Goal: Information Seeking & Learning: Learn about a topic

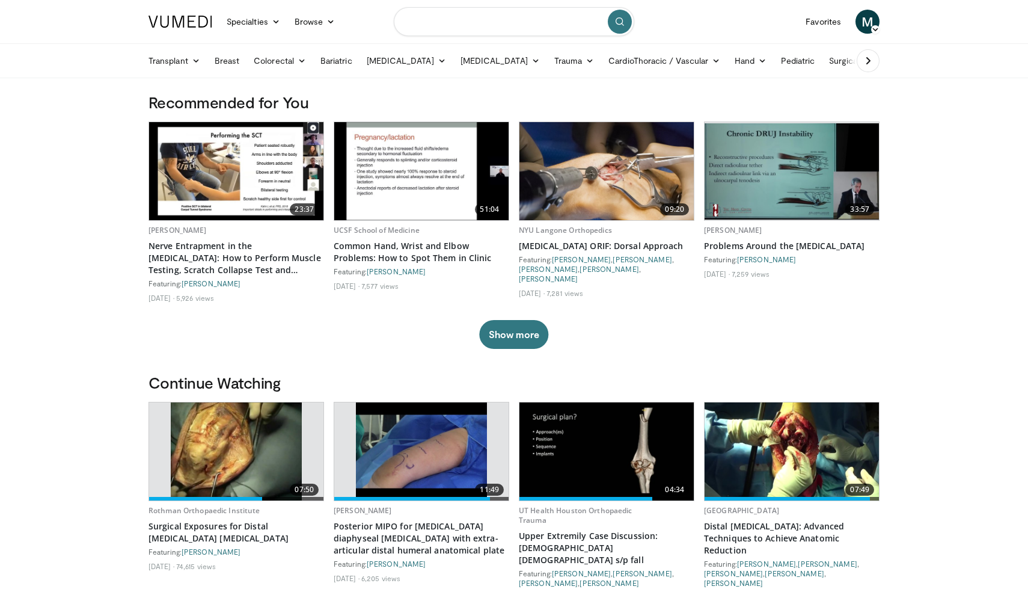
click at [537, 25] on input "Search topics, interventions" at bounding box center [514, 21] width 240 height 29
type input "**********"
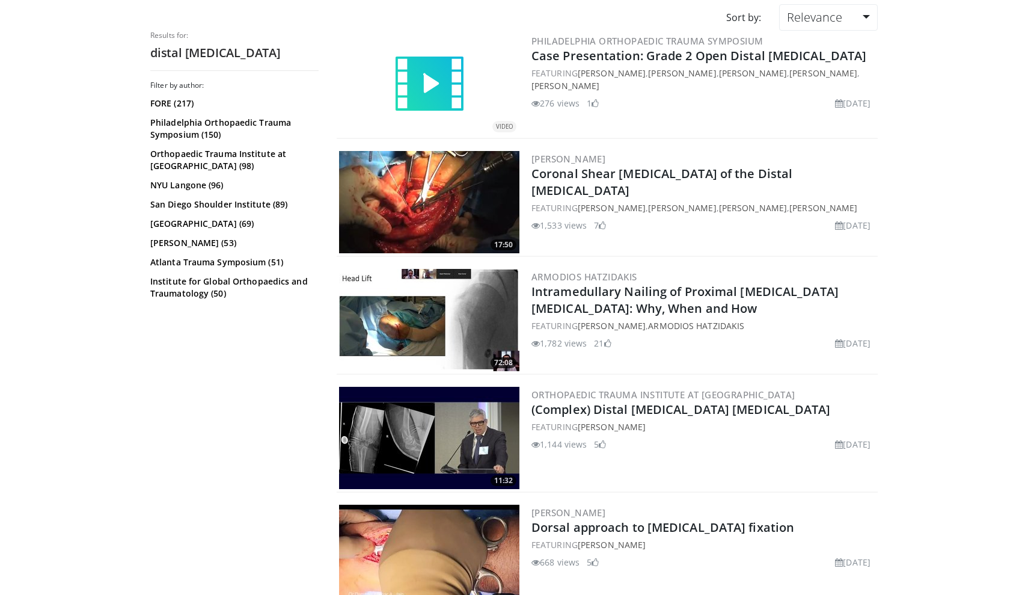
scroll to position [103, 0]
click at [599, 172] on link "Coronal Shear Fractures of the Distal Humerus" at bounding box center [661, 181] width 261 height 33
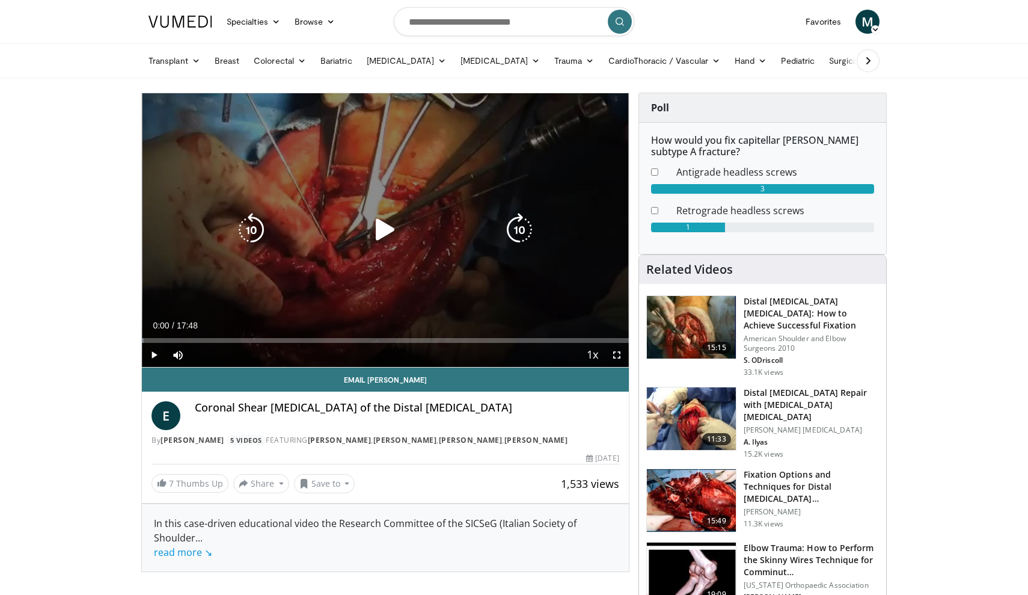
click at [381, 229] on icon "Video Player" at bounding box center [386, 230] width 34 height 34
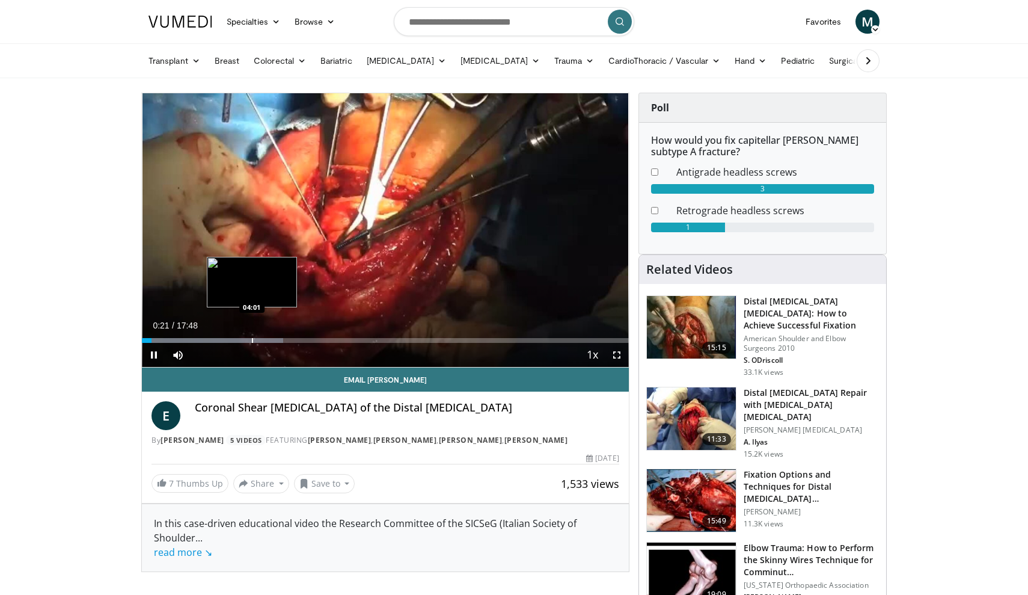
click at [252, 339] on div "Progress Bar" at bounding box center [252, 340] width 1 height 5
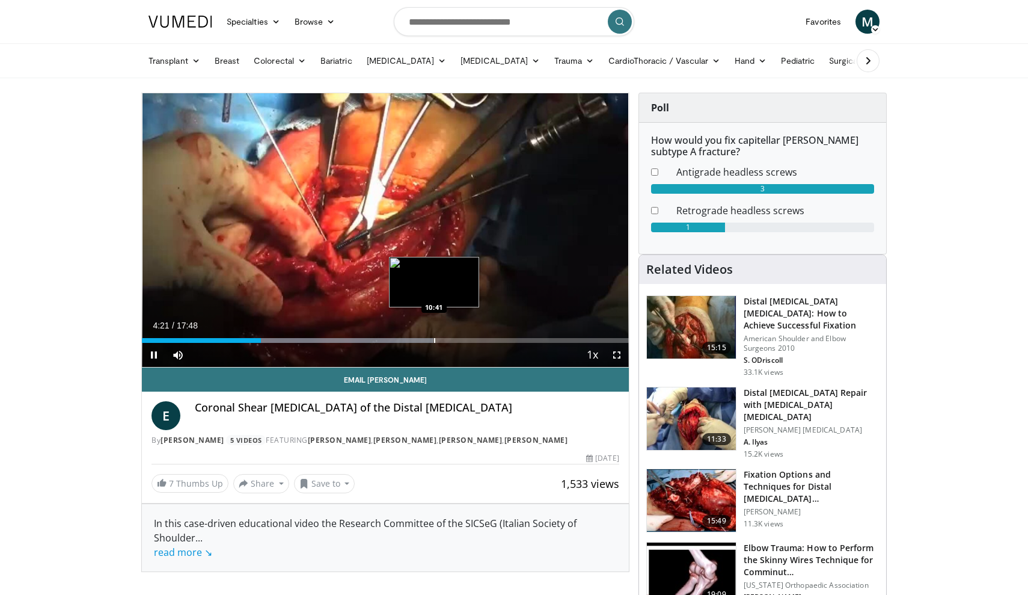
click at [434, 337] on div "10 seconds Tap to unmute" at bounding box center [385, 230] width 487 height 274
click at [770, 468] on h3 "Fixation Options and Techniques for Distal Humerus Fractures" at bounding box center [811, 486] width 135 height 36
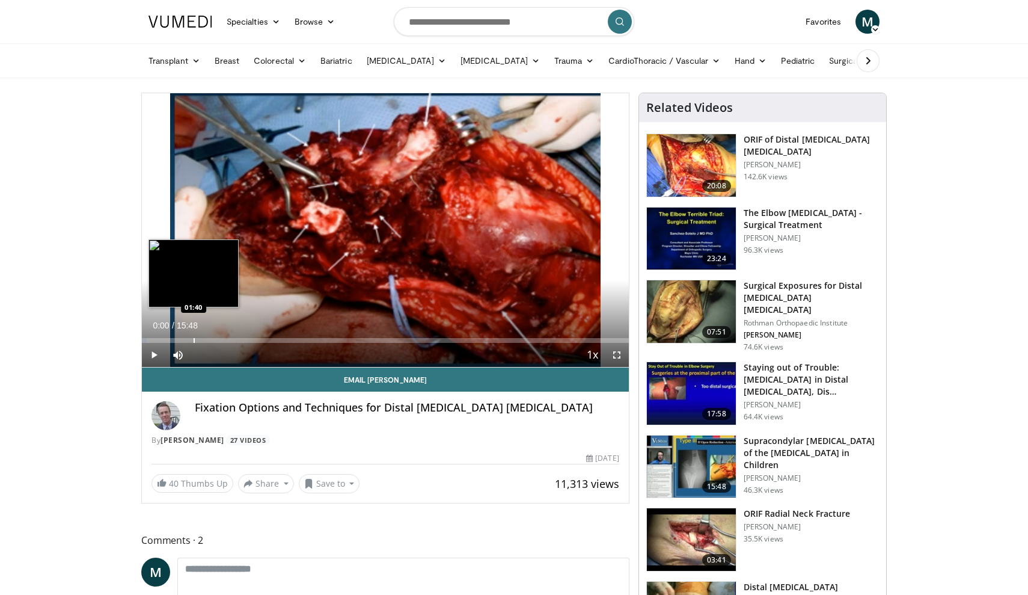
click at [194, 339] on div "Progress Bar" at bounding box center [194, 340] width 1 height 5
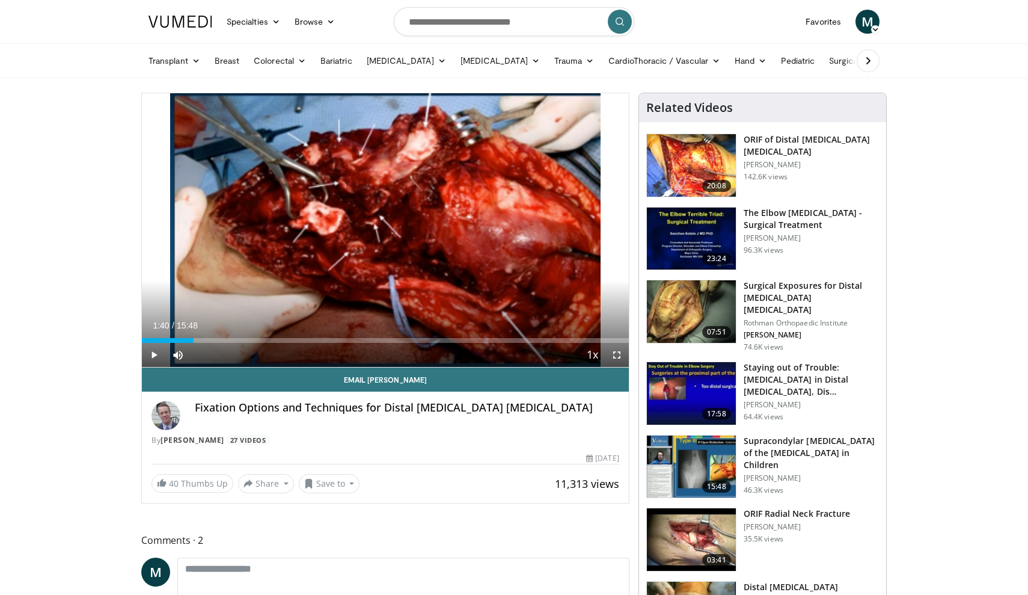
click at [153, 353] on span "Video Player" at bounding box center [154, 355] width 24 height 24
click at [187, 337] on div "Loaded : 11.60% 01:42 01:27" at bounding box center [385, 336] width 487 height 11
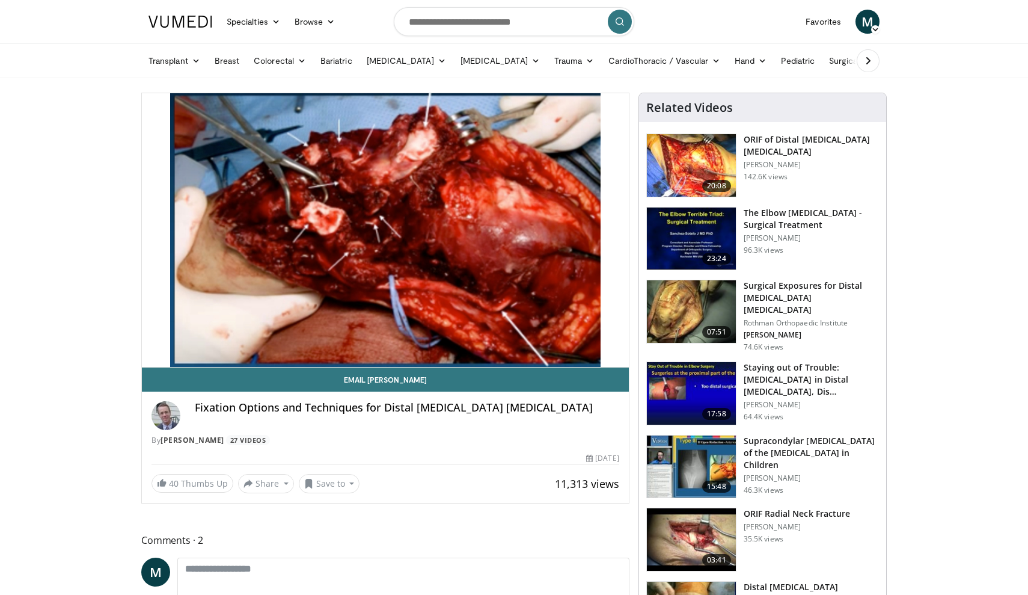
click at [711, 156] on img at bounding box center [691, 165] width 89 height 63
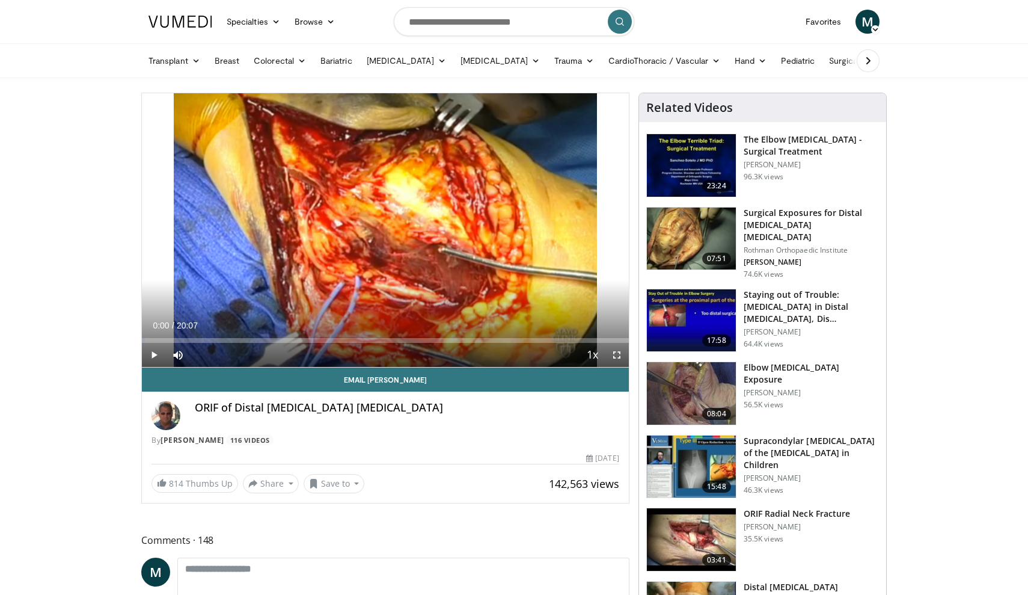
click at [154, 354] on span "Video Player" at bounding box center [154, 355] width 24 height 24
click at [614, 351] on span "Video Player" at bounding box center [617, 355] width 24 height 24
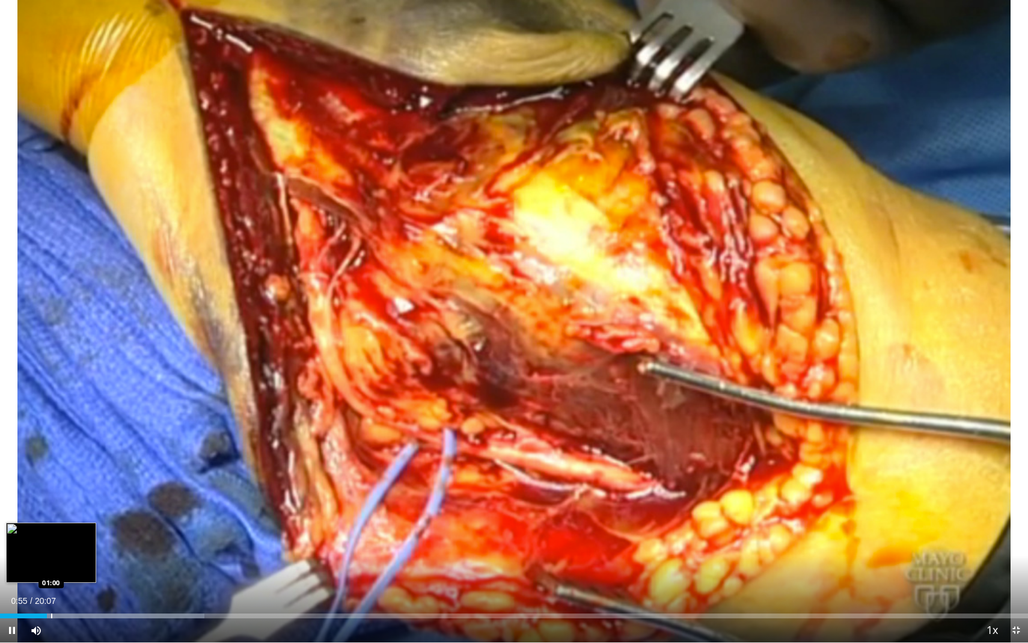
click at [51, 594] on div "Progress Bar" at bounding box center [51, 615] width 1 height 5
click at [60, 594] on div "Progress Bar" at bounding box center [60, 615] width 1 height 5
click at [55, 594] on div "Progress Bar" at bounding box center [55, 615] width 1 height 5
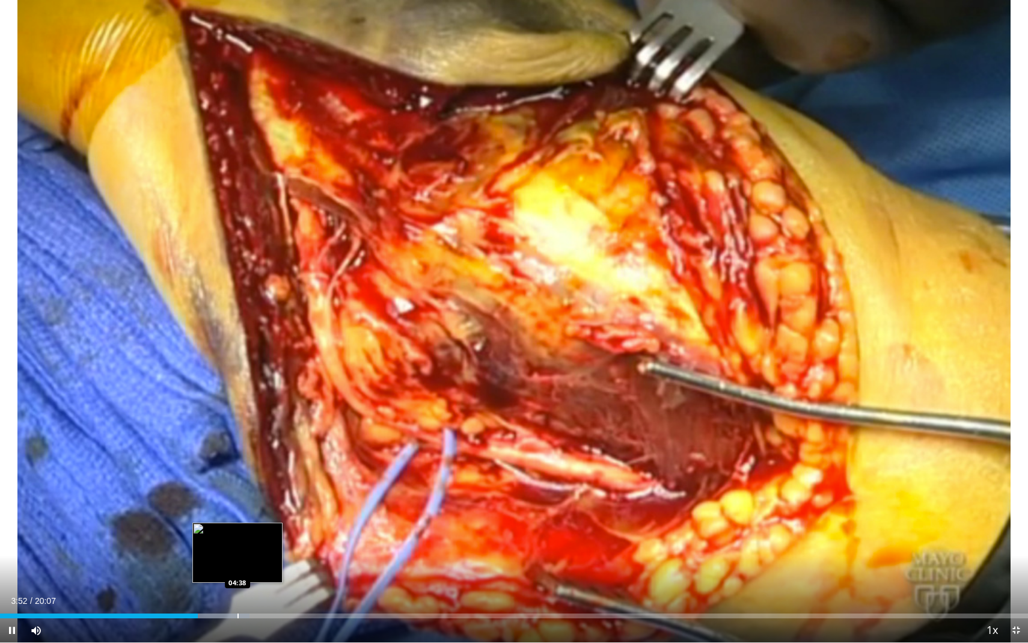
click at [237, 594] on div "Progress Bar" at bounding box center [237, 615] width 1 height 5
click at [275, 594] on div "Progress Bar" at bounding box center [275, 615] width 1 height 5
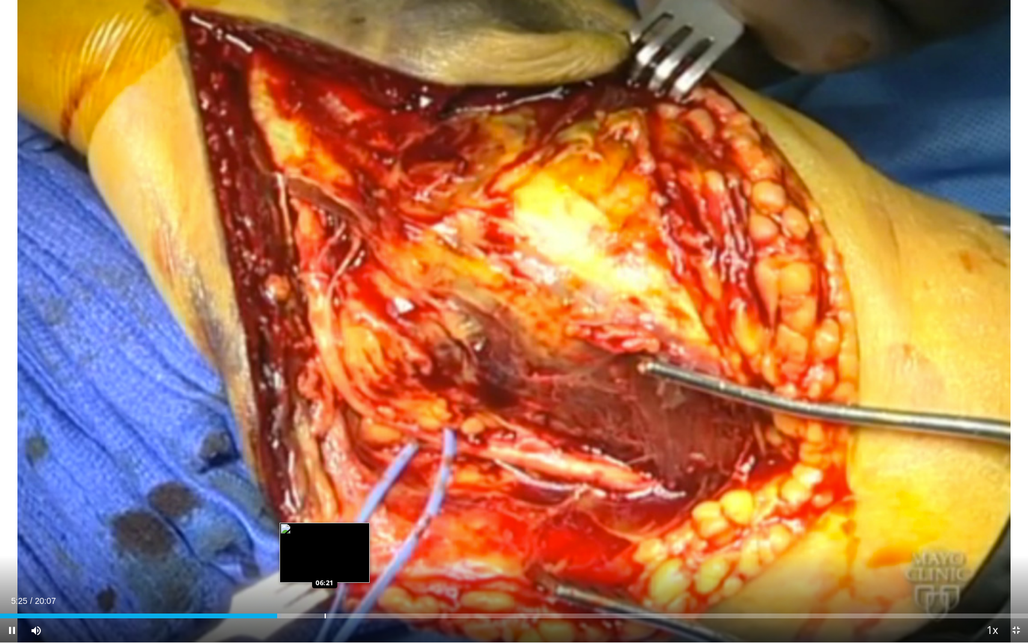
click at [325, 594] on div "Progress Bar" at bounding box center [325, 615] width 1 height 5
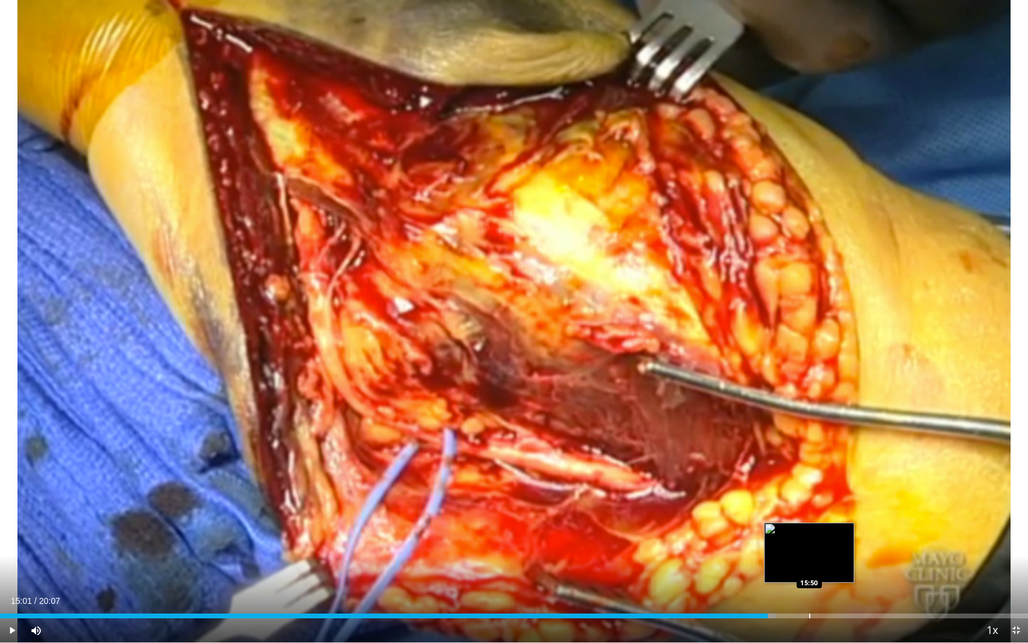
click at [809, 594] on div "Progress Bar" at bounding box center [809, 615] width 1 height 5
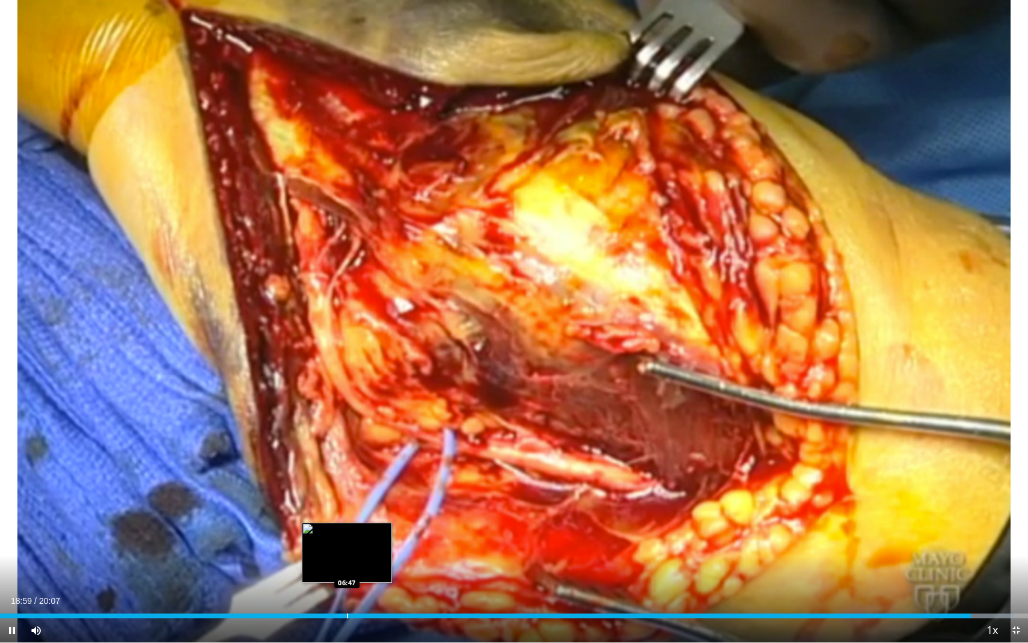
click at [347, 594] on div "Loaded : 98.66% 18:59 06:47" at bounding box center [514, 612] width 1028 height 11
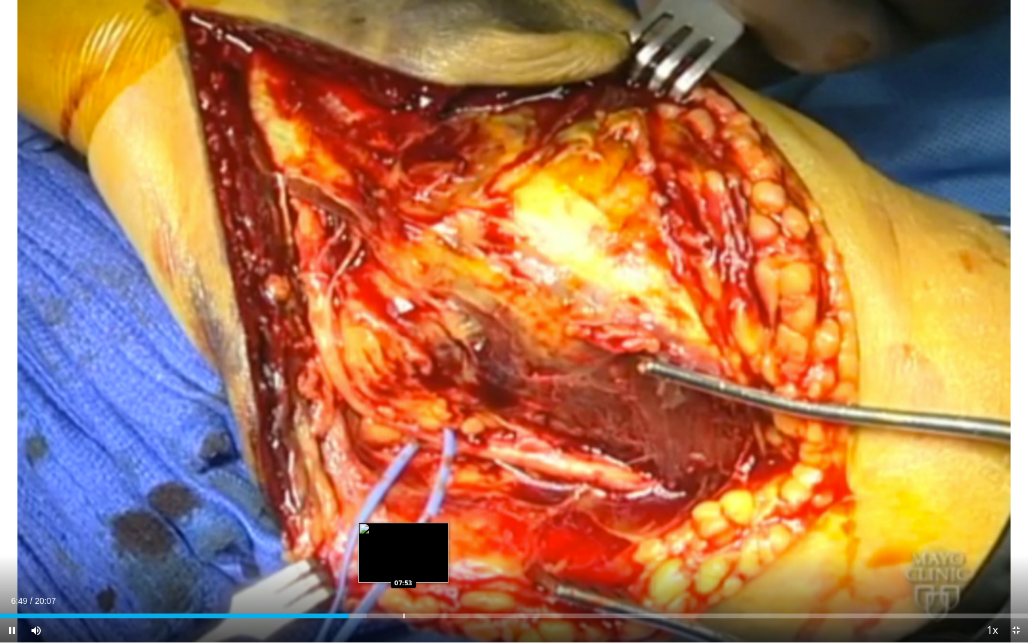
click at [403, 594] on div "Loaded : 35.65% 06:49 07:53" at bounding box center [514, 612] width 1028 height 11
click at [425, 594] on div "Progress Bar" at bounding box center [425, 615] width 1 height 5
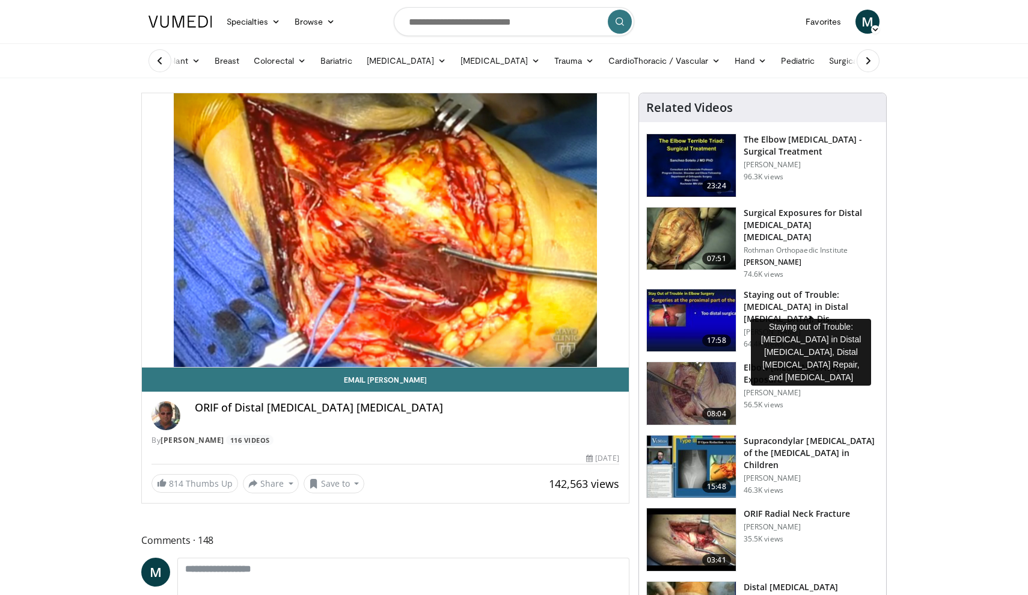
click at [758, 303] on h3 "Staying out of Trouble: [MEDICAL_DATA] in Distal [MEDICAL_DATA], Dis…" at bounding box center [811, 307] width 135 height 36
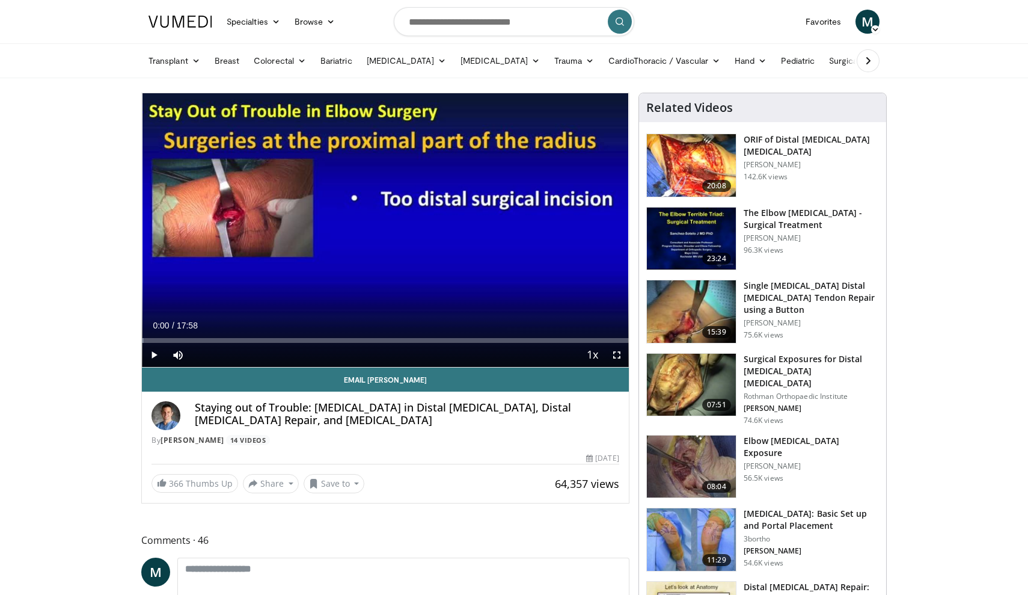
click at [156, 351] on span "Video Player" at bounding box center [154, 355] width 24 height 24
click at [274, 335] on div "Loaded : 1.85% 00:07 04:52" at bounding box center [385, 336] width 487 height 11
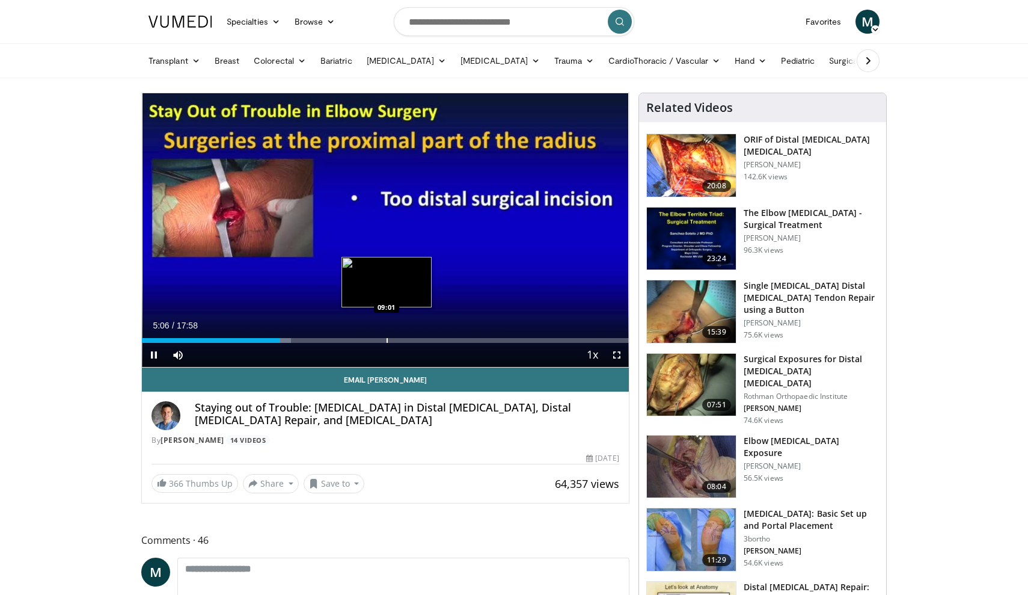
click at [387, 339] on div "Progress Bar" at bounding box center [387, 340] width 1 height 5
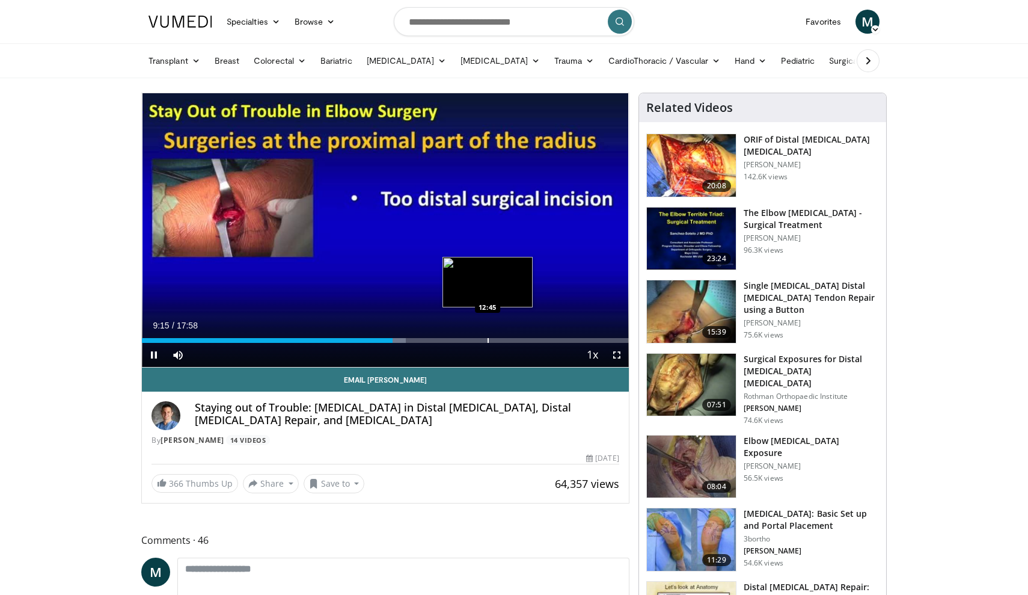
click at [488, 338] on div "Progress Bar" at bounding box center [488, 340] width 1 height 5
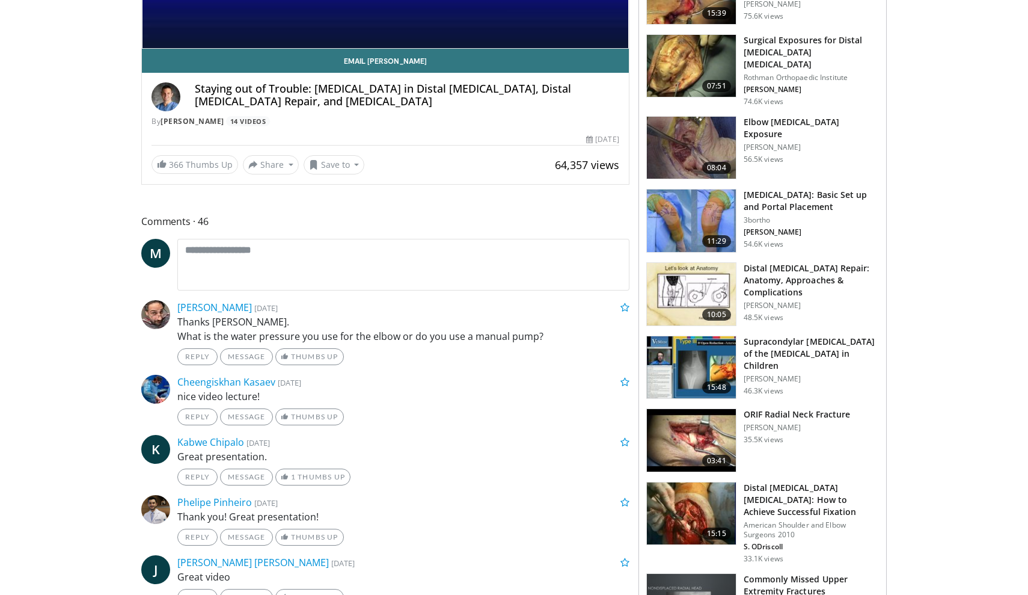
scroll to position [489, 0]
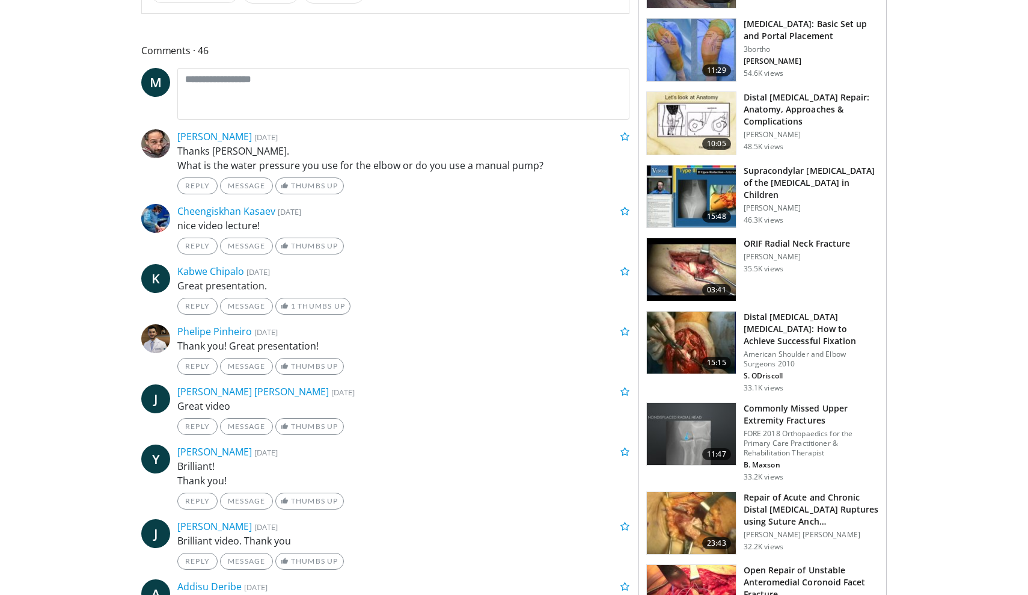
click at [767, 313] on h3 "Distal [MEDICAL_DATA] [MEDICAL_DATA]: How to Achieve Successful Fixation" at bounding box center [811, 329] width 135 height 36
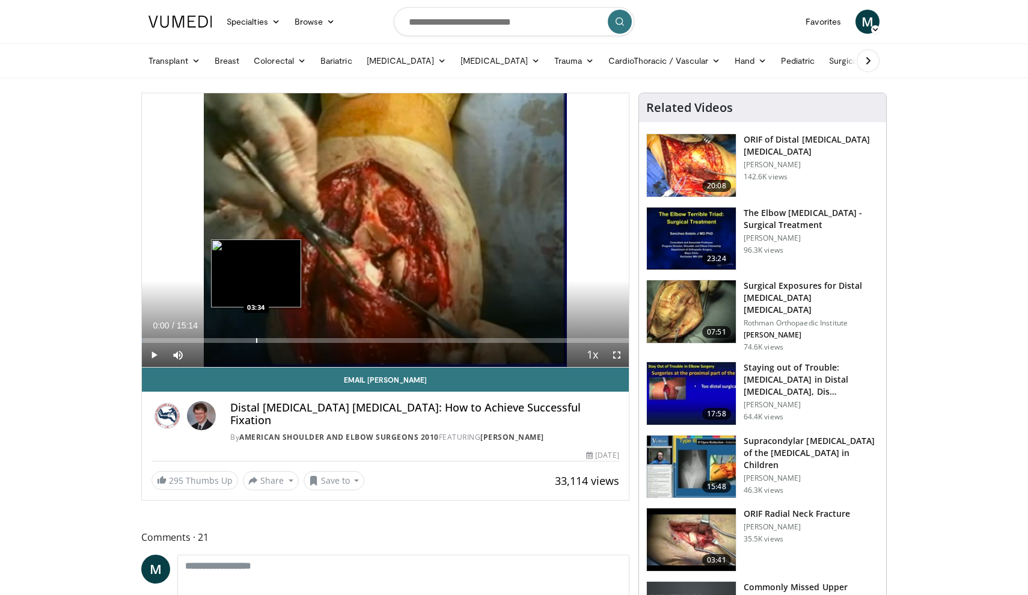
click at [256, 338] on div "Progress Bar" at bounding box center [256, 340] width 1 height 5
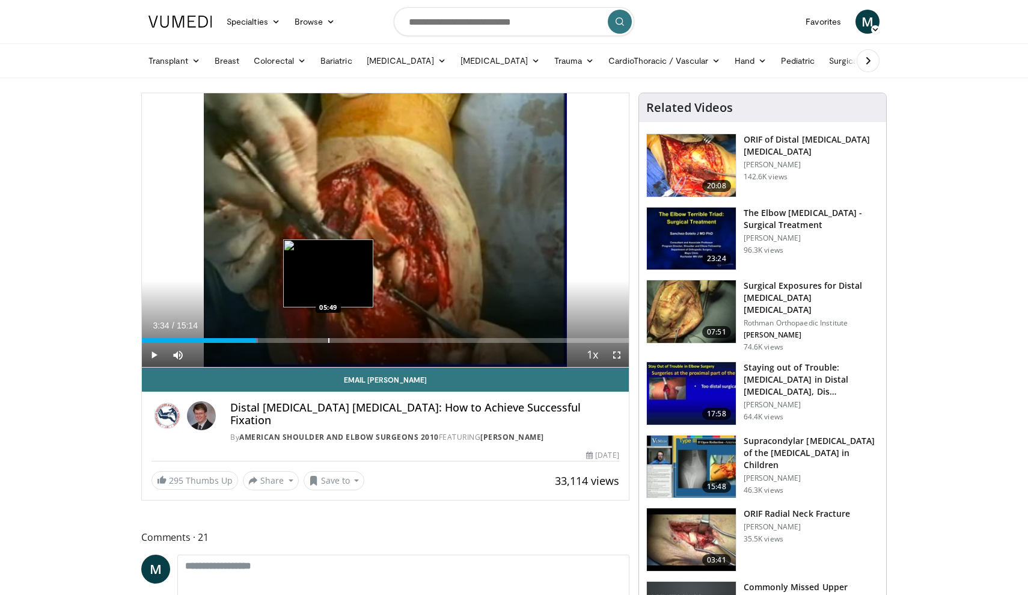
click at [328, 338] on div "Progress Bar" at bounding box center [328, 340] width 1 height 5
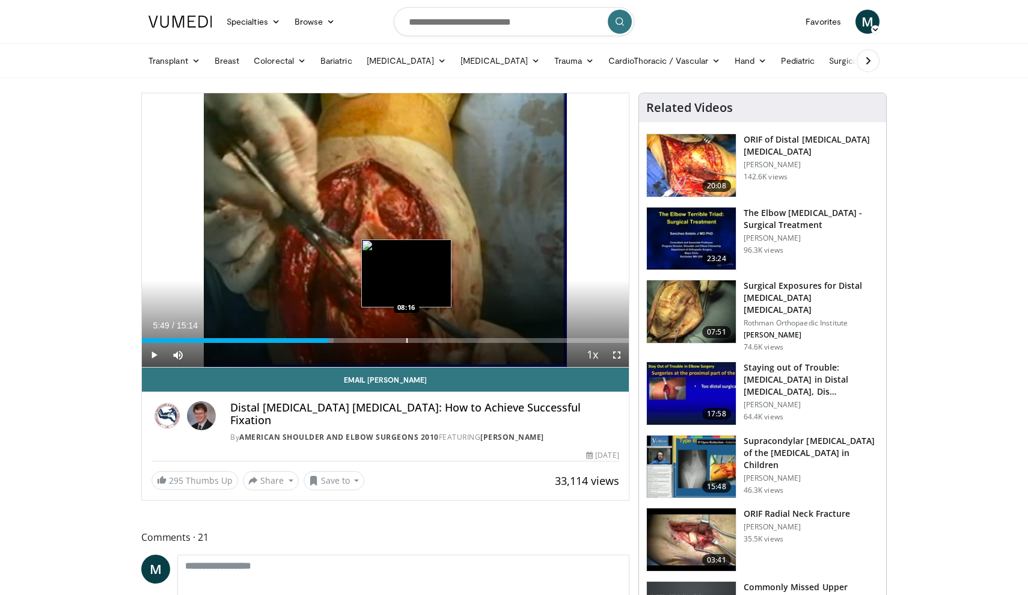
click at [406, 341] on div "Progress Bar" at bounding box center [406, 340] width 1 height 5
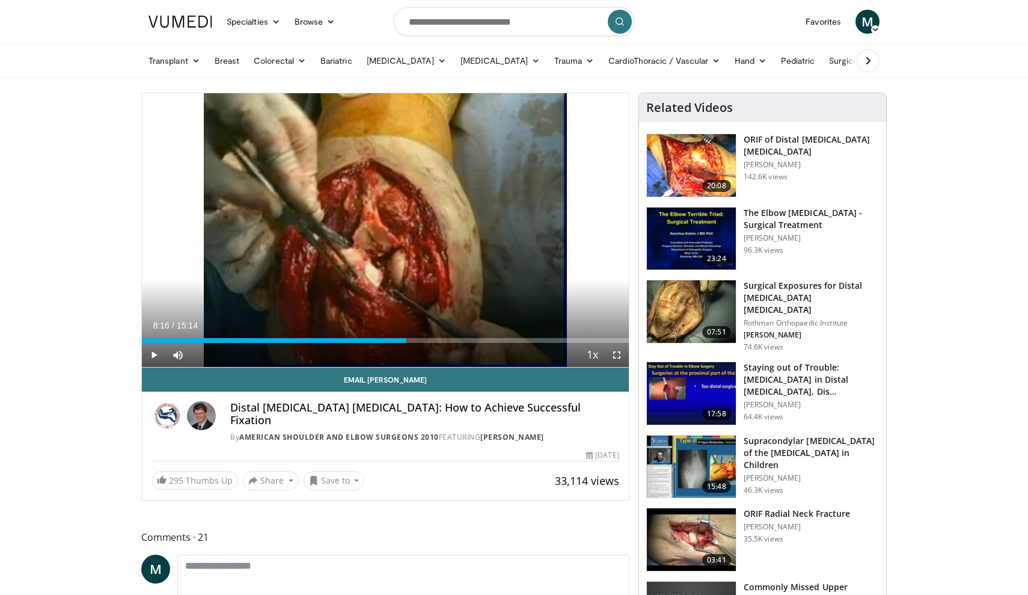
click at [152, 356] on span "Video Player" at bounding box center [154, 355] width 24 height 24
click at [614, 356] on span "Video Player" at bounding box center [617, 355] width 24 height 24
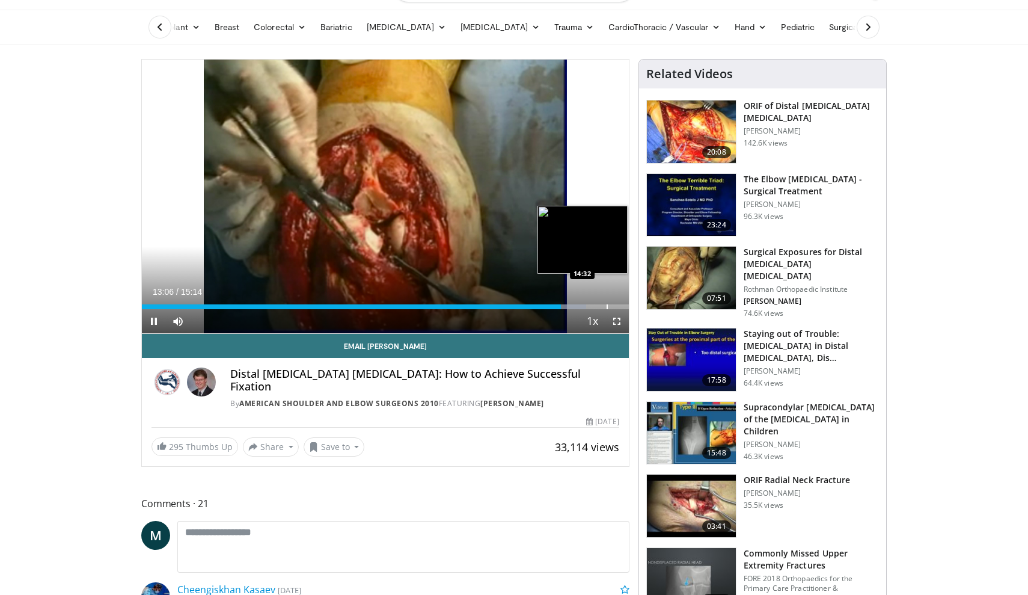
scroll to position [41, 0]
